Goal: Information Seeking & Learning: Learn about a topic

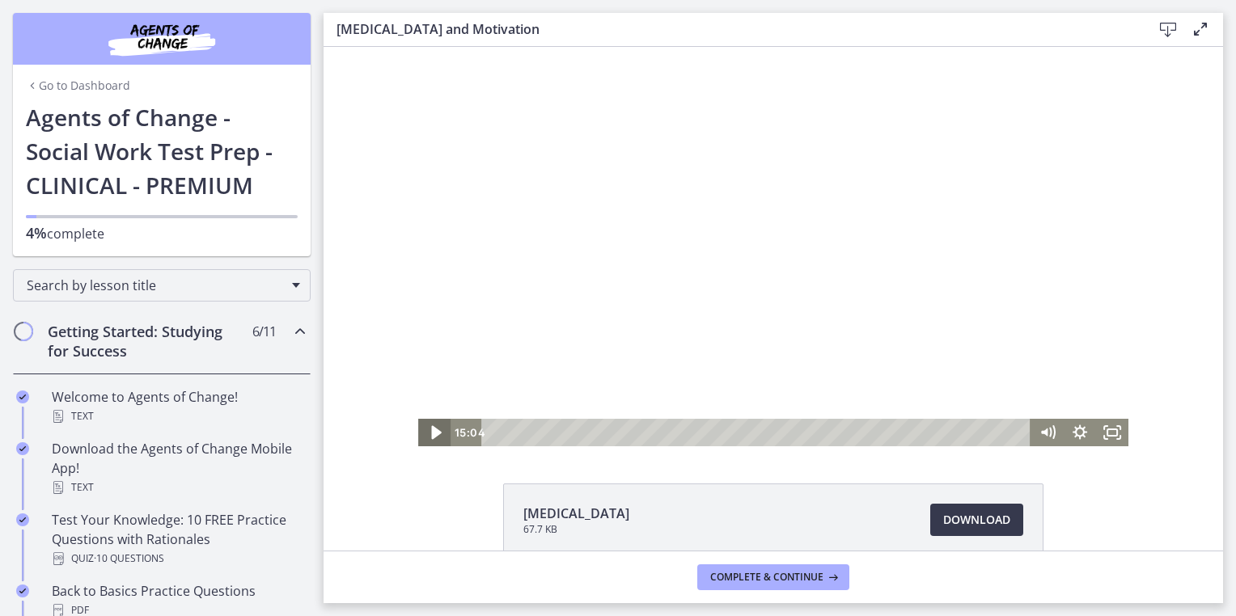
click at [443, 433] on icon "Play Video" at bounding box center [435, 432] width 39 height 33
click at [443, 433] on icon "Pause" at bounding box center [434, 432] width 39 height 33
click at [443, 433] on icon "Play Video" at bounding box center [435, 432] width 39 height 33
click at [427, 440] on icon "Pause" at bounding box center [434, 432] width 39 height 33
click at [429, 438] on icon "Play Video" at bounding box center [435, 432] width 39 height 33
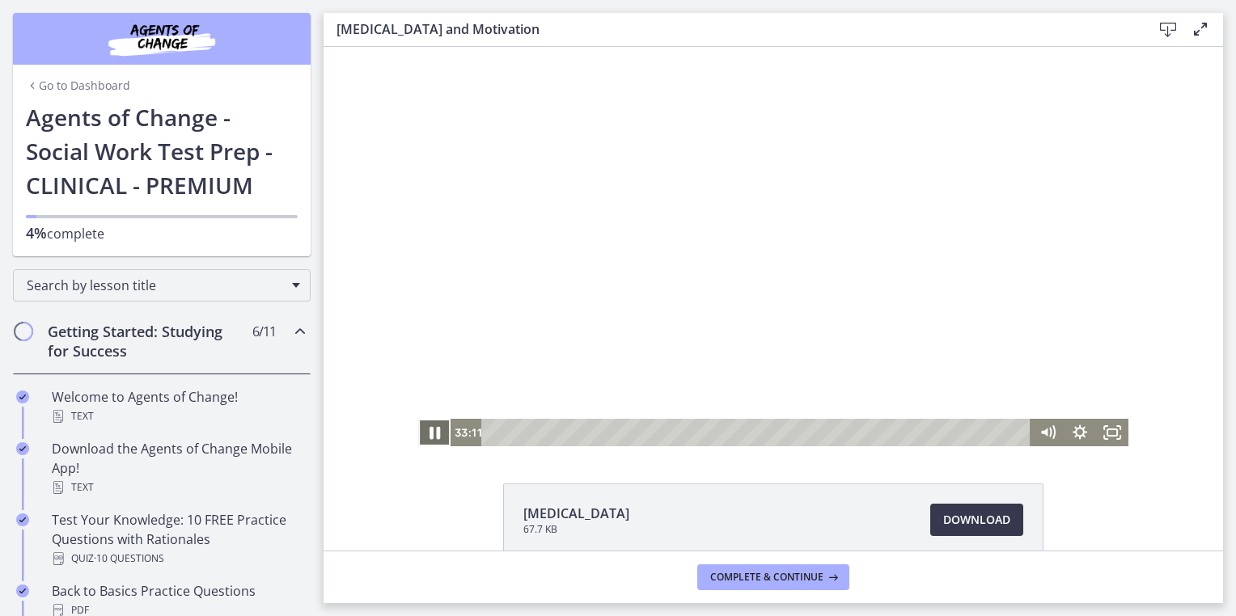
click at [429, 438] on icon "Pause" at bounding box center [434, 432] width 39 height 33
click at [437, 421] on icon "Play Video" at bounding box center [435, 432] width 39 height 33
click at [437, 421] on icon "Pause" at bounding box center [434, 432] width 39 height 33
click at [431, 433] on icon "Play Video" at bounding box center [436, 433] width 10 height 14
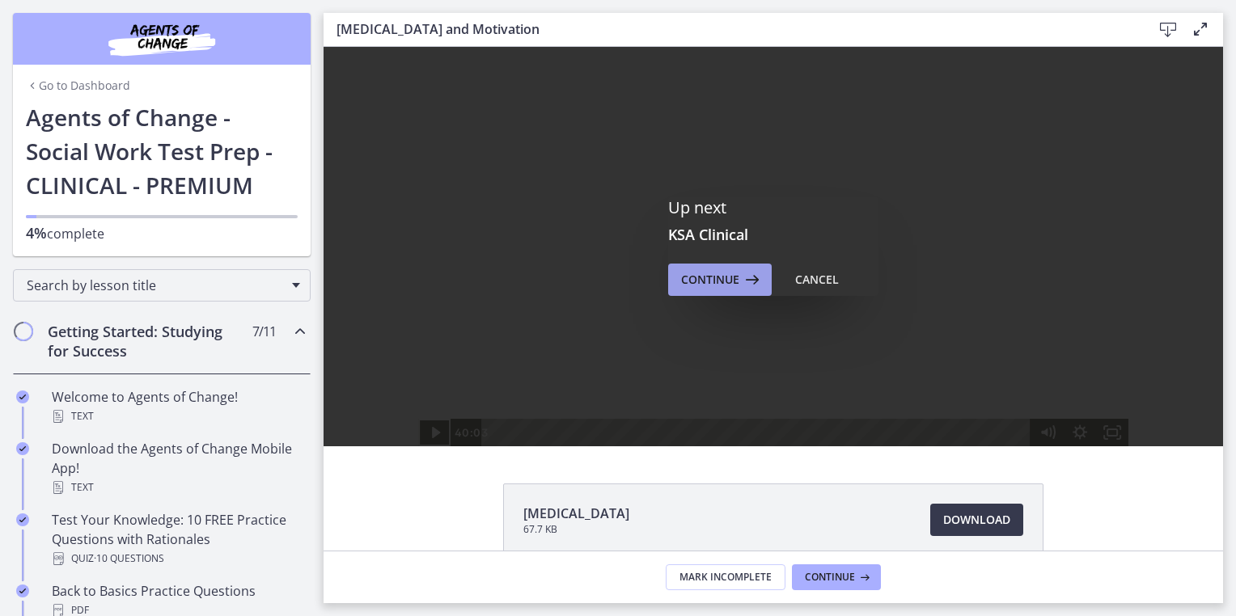
click at [719, 285] on span "Continue" at bounding box center [710, 279] width 58 height 19
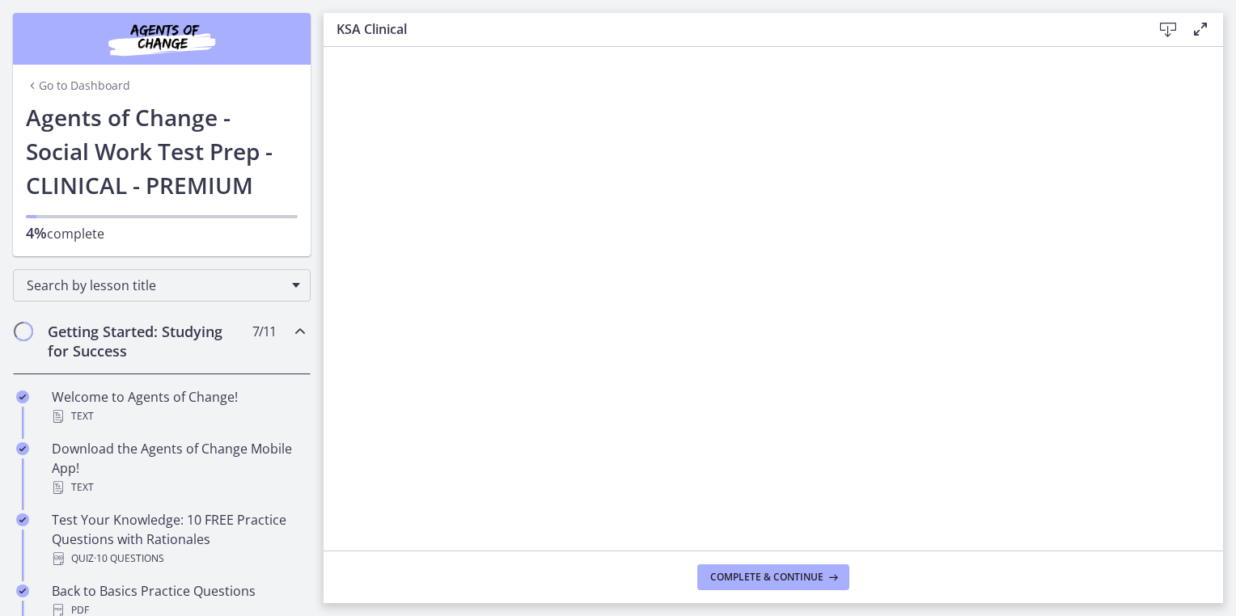
click at [845, 564] on footer "Complete & continue" at bounding box center [772, 577] width 899 height 53
click at [828, 574] on icon at bounding box center [831, 577] width 16 height 13
click at [1224, 148] on main "ASWB Examination Guidebook Download Enable fullscreen Complete & continue" at bounding box center [779, 308] width 912 height 616
drag, startPoint x: 766, startPoint y: 558, endPoint x: 766, endPoint y: 575, distance: 17.0
click at [766, 575] on footer "Complete & continue" at bounding box center [772, 577] width 899 height 53
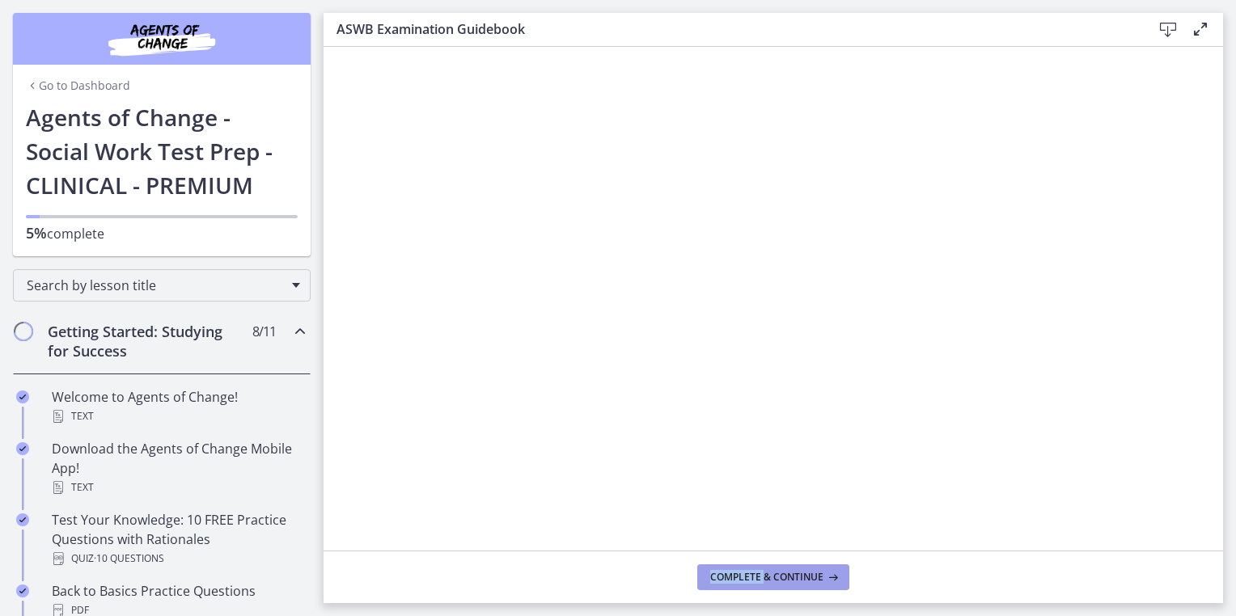
click at [766, 575] on span "Complete & continue" at bounding box center [766, 577] width 113 height 13
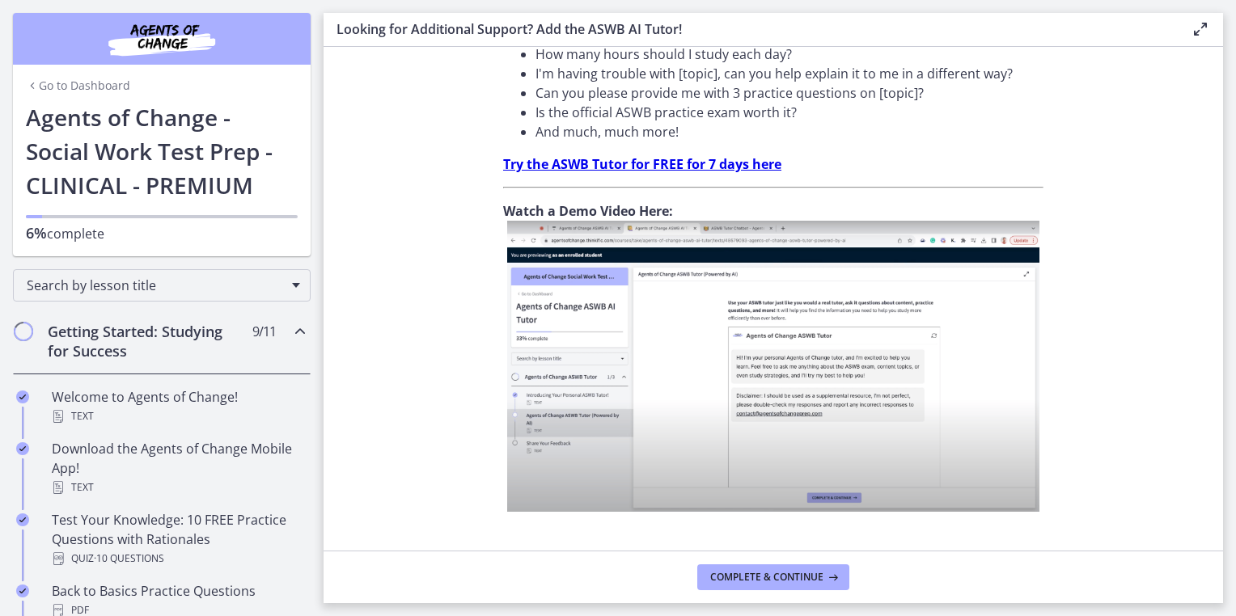
scroll to position [587, 0]
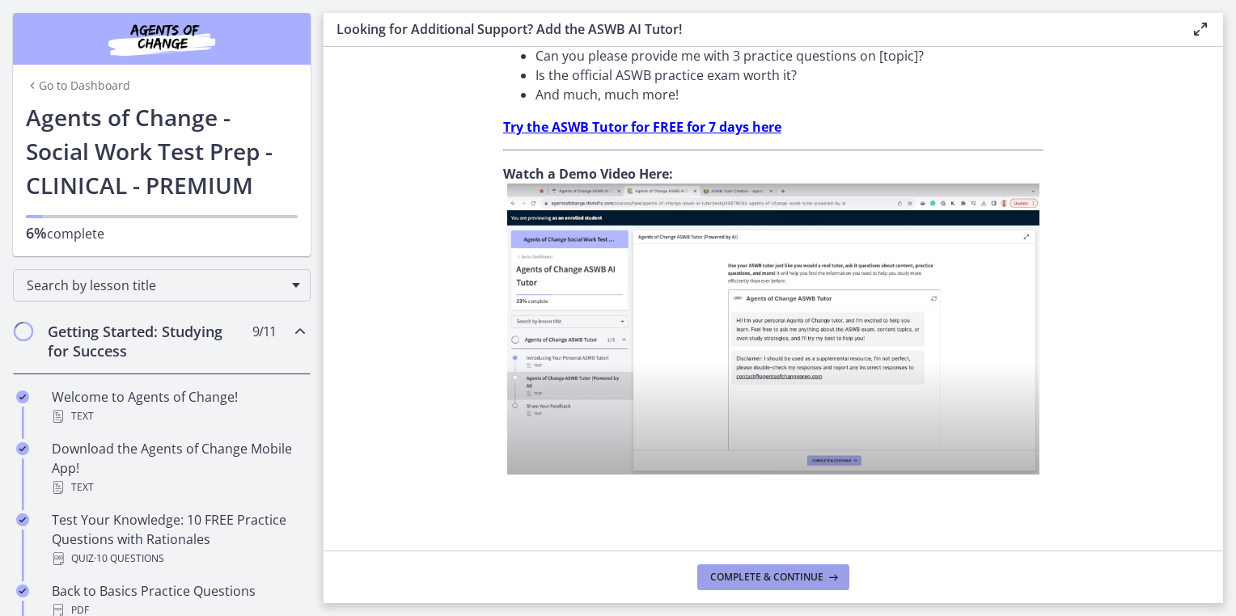
click at [767, 587] on button "Complete & continue" at bounding box center [773, 577] width 152 height 26
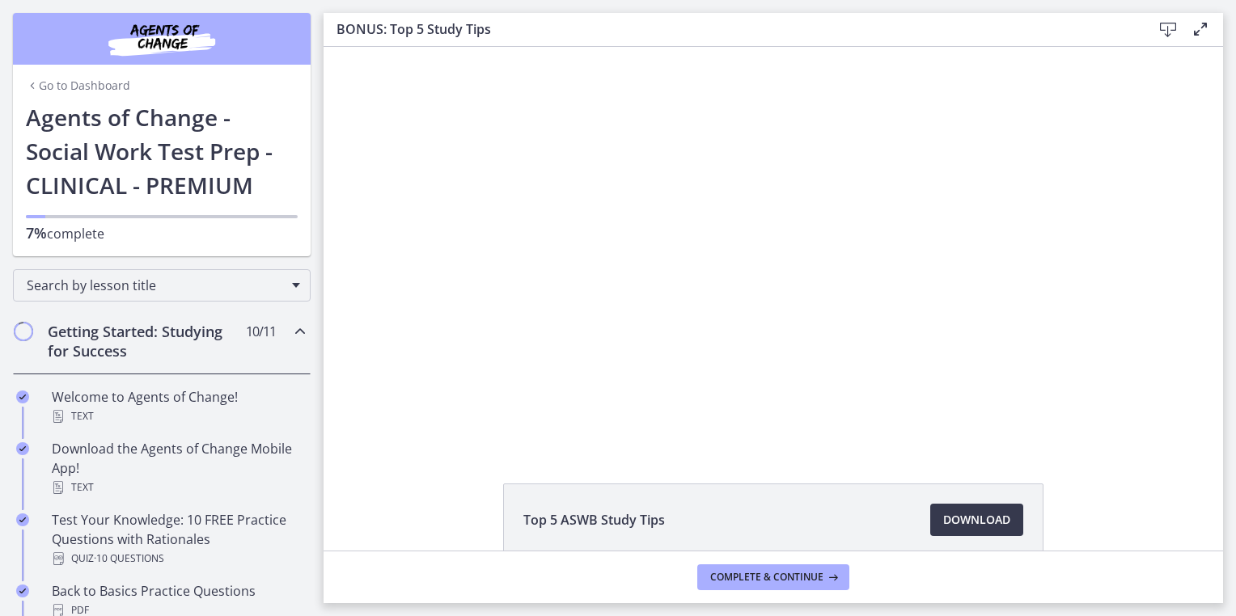
click at [1155, 73] on div "Click for sound @keyframes VOLUME_SMALL_WAVE_FLASH { 0% { opacity: 0; } 33% { o…" at bounding box center [772, 247] width 899 height 400
click at [1059, 210] on div at bounding box center [773, 247] width 710 height 400
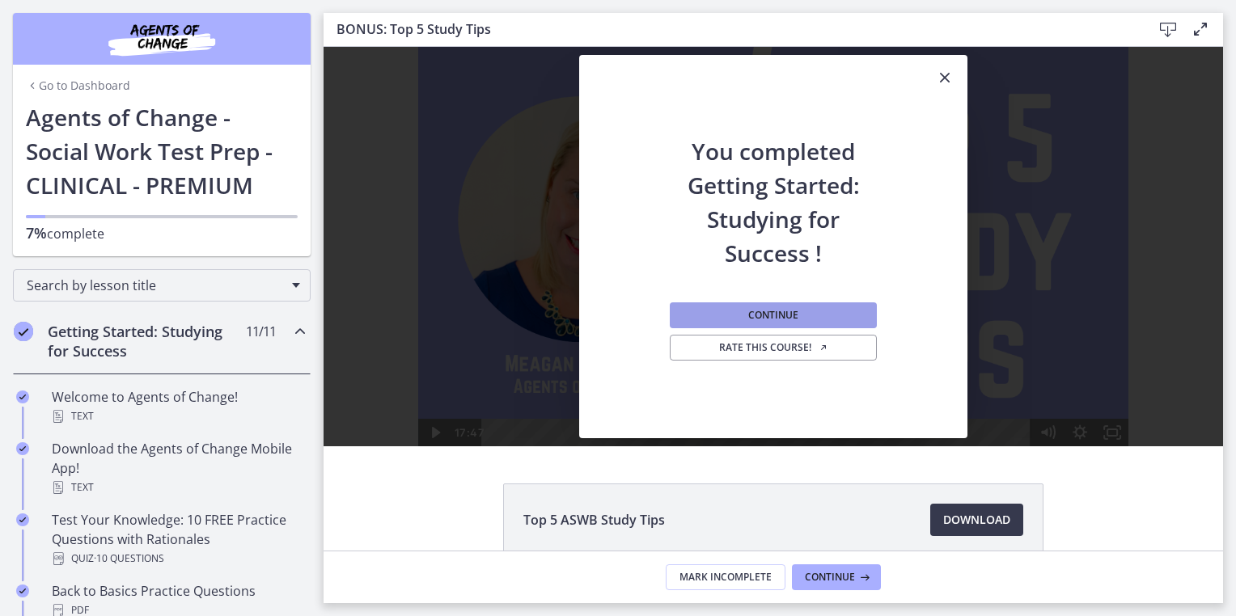
click at [790, 314] on span "Continue" at bounding box center [773, 315] width 50 height 13
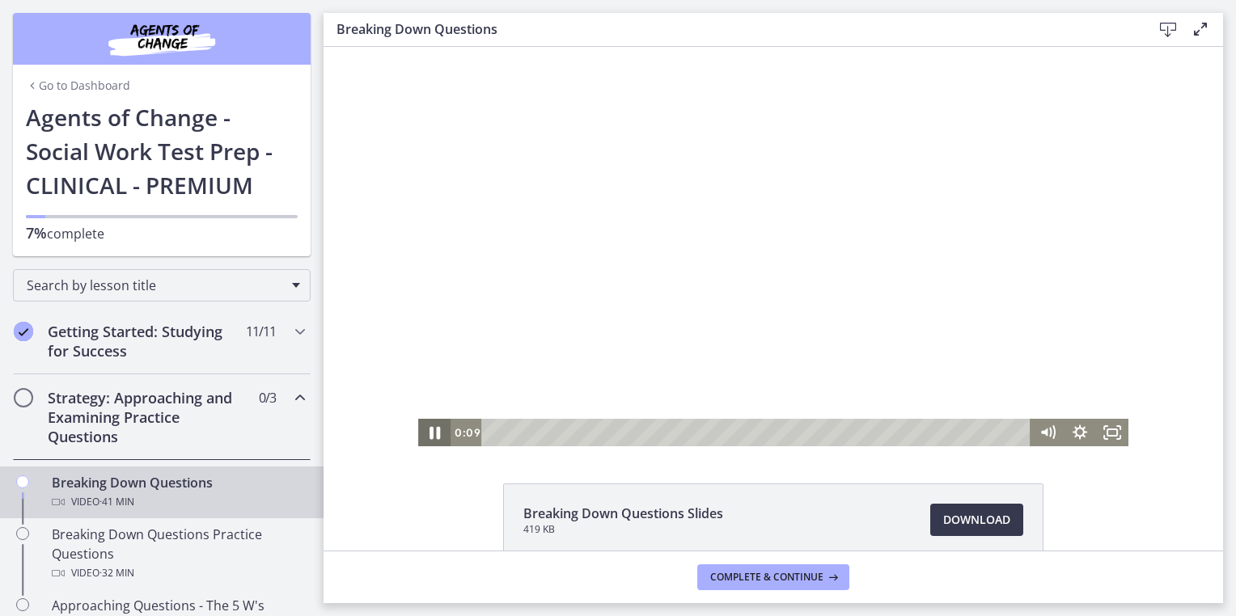
click at [421, 431] on icon "Pause" at bounding box center [434, 432] width 39 height 33
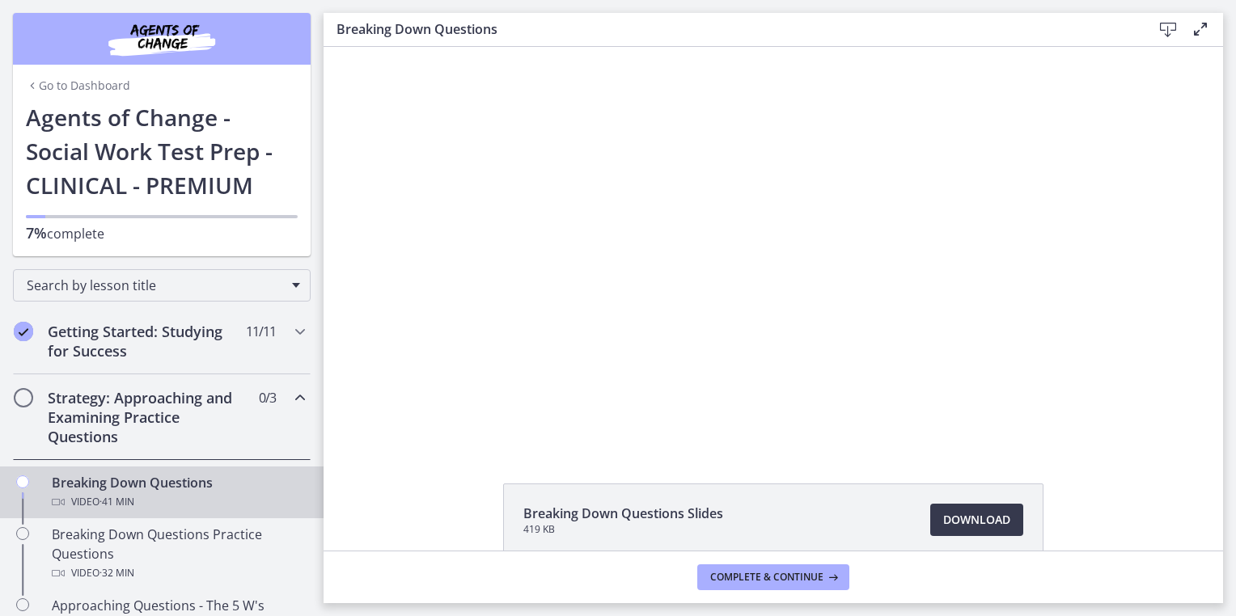
drag, startPoint x: 324, startPoint y: 151, endPoint x: 320, endPoint y: 167, distance: 15.9
click at [323, 167] on html "Click for sound @keyframes VOLUME_SMALL_WAVE_FLASH { 0% { opacity: 0; } 33% { o…" at bounding box center [772, 247] width 899 height 400
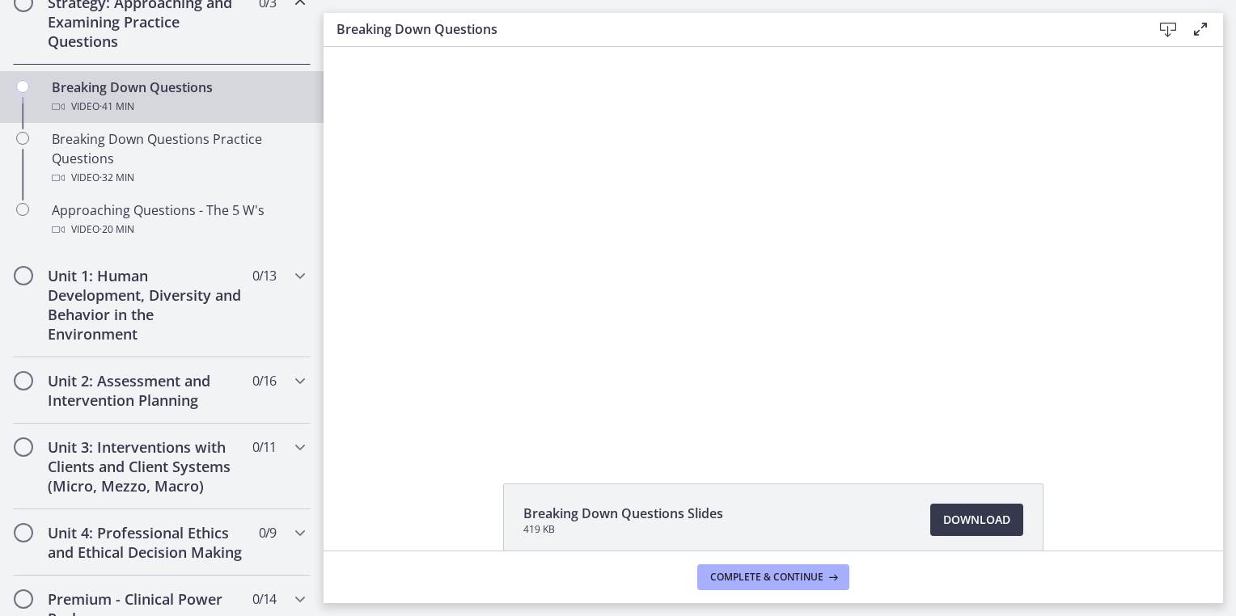
scroll to position [392, 0]
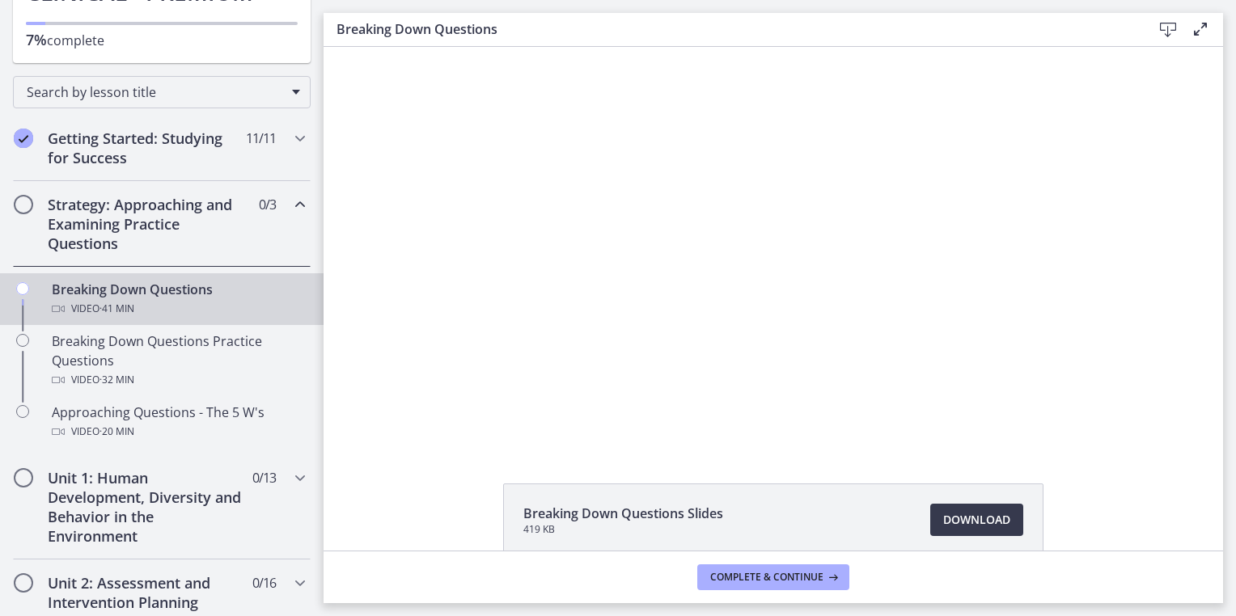
drag, startPoint x: 320, startPoint y: 167, endPoint x: 35, endPoint y: 182, distance: 285.9
